Goal: Task Accomplishment & Management: Manage account settings

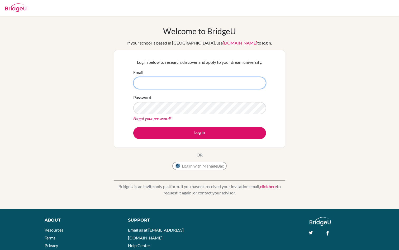
click at [178, 78] on input "Email" at bounding box center [199, 83] width 133 height 12
type input "[EMAIL_ADDRESS][DOMAIN_NAME]"
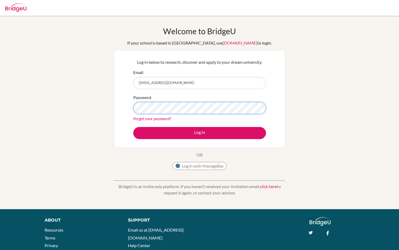
click at [133, 127] on button "Log in" at bounding box center [199, 133] width 133 height 12
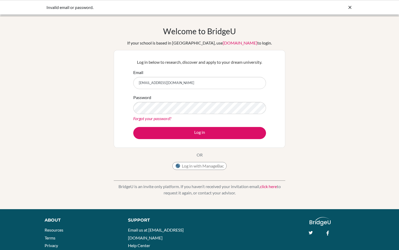
click at [203, 99] on div "Password Forgot your password?" at bounding box center [199, 107] width 133 height 27
click at [160, 120] on link "Forgot your password?" at bounding box center [152, 118] width 38 height 5
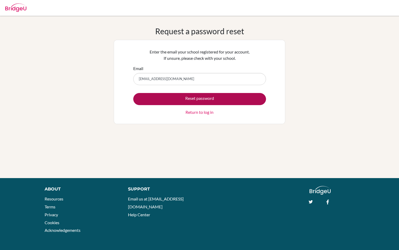
type input "chuluudai.lkh@gmail.com"
click at [193, 103] on button "Reset password" at bounding box center [199, 99] width 133 height 12
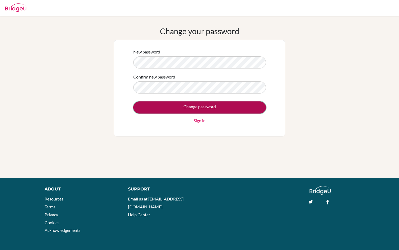
click at [170, 105] on input "Change password" at bounding box center [199, 108] width 133 height 12
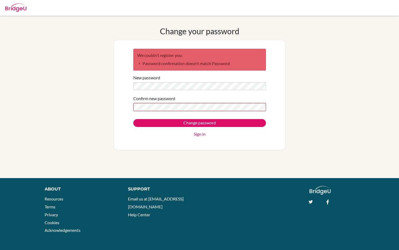
click at [131, 84] on div "We couldn't register you: Password confirmation doesn't match Password New pass…" at bounding box center [199, 94] width 139 height 99
click at [133, 119] on input "Change password" at bounding box center [199, 123] width 133 height 8
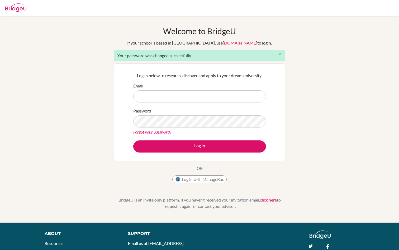
click at [178, 97] on input "Email" at bounding box center [199, 96] width 133 height 12
type input "[EMAIL_ADDRESS][DOMAIN_NAME]"
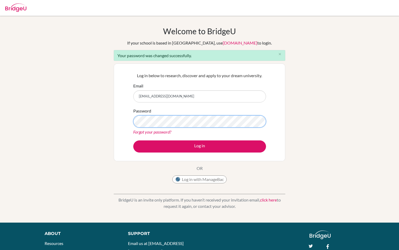
click at [133, 141] on button "Log in" at bounding box center [199, 147] width 133 height 12
